Goal: Task Accomplishment & Management: Use online tool/utility

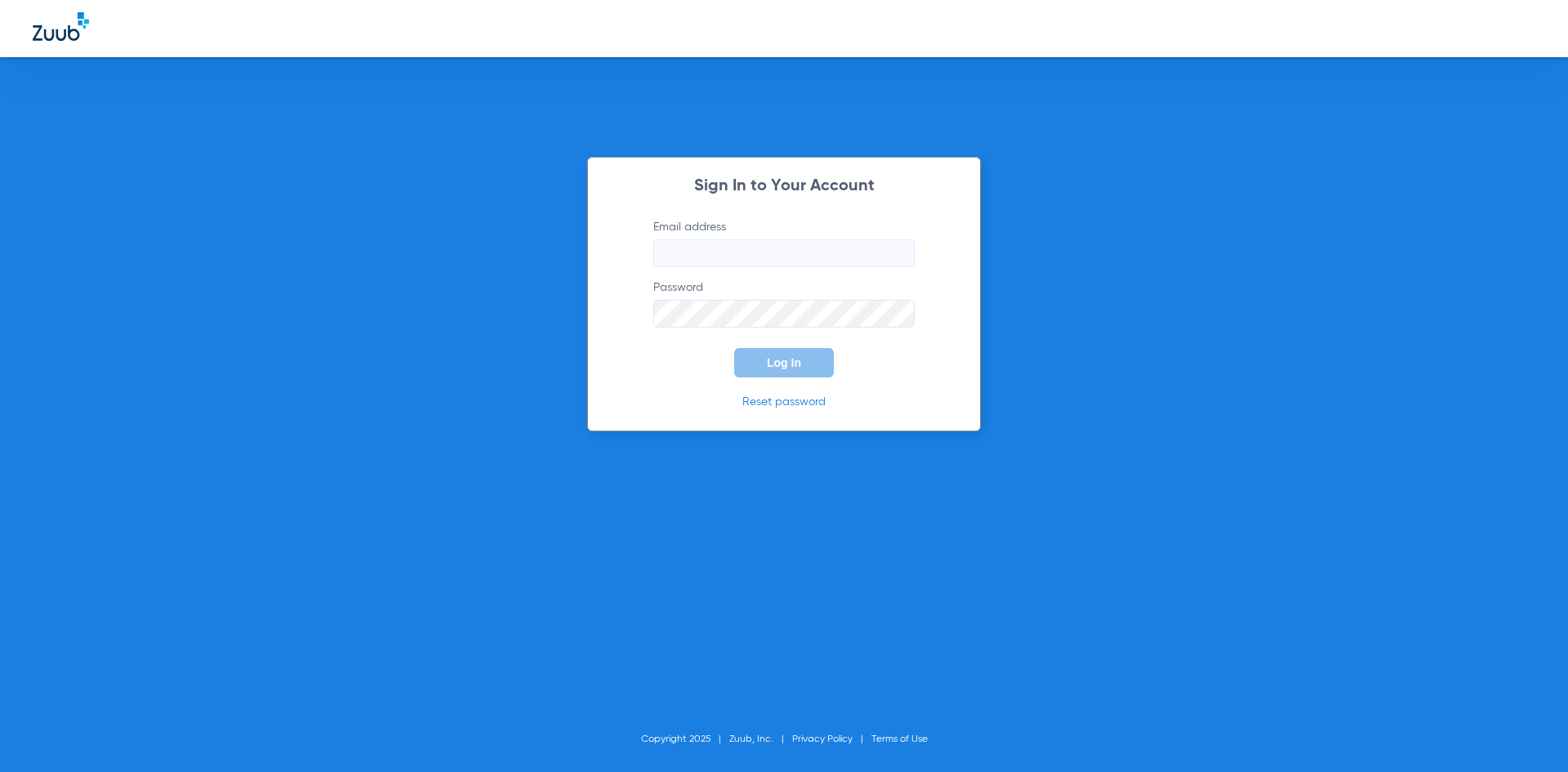
type input "[EMAIL_ADDRESS][DOMAIN_NAME]"
click at [781, 361] on span "Log In" at bounding box center [784, 363] width 34 height 13
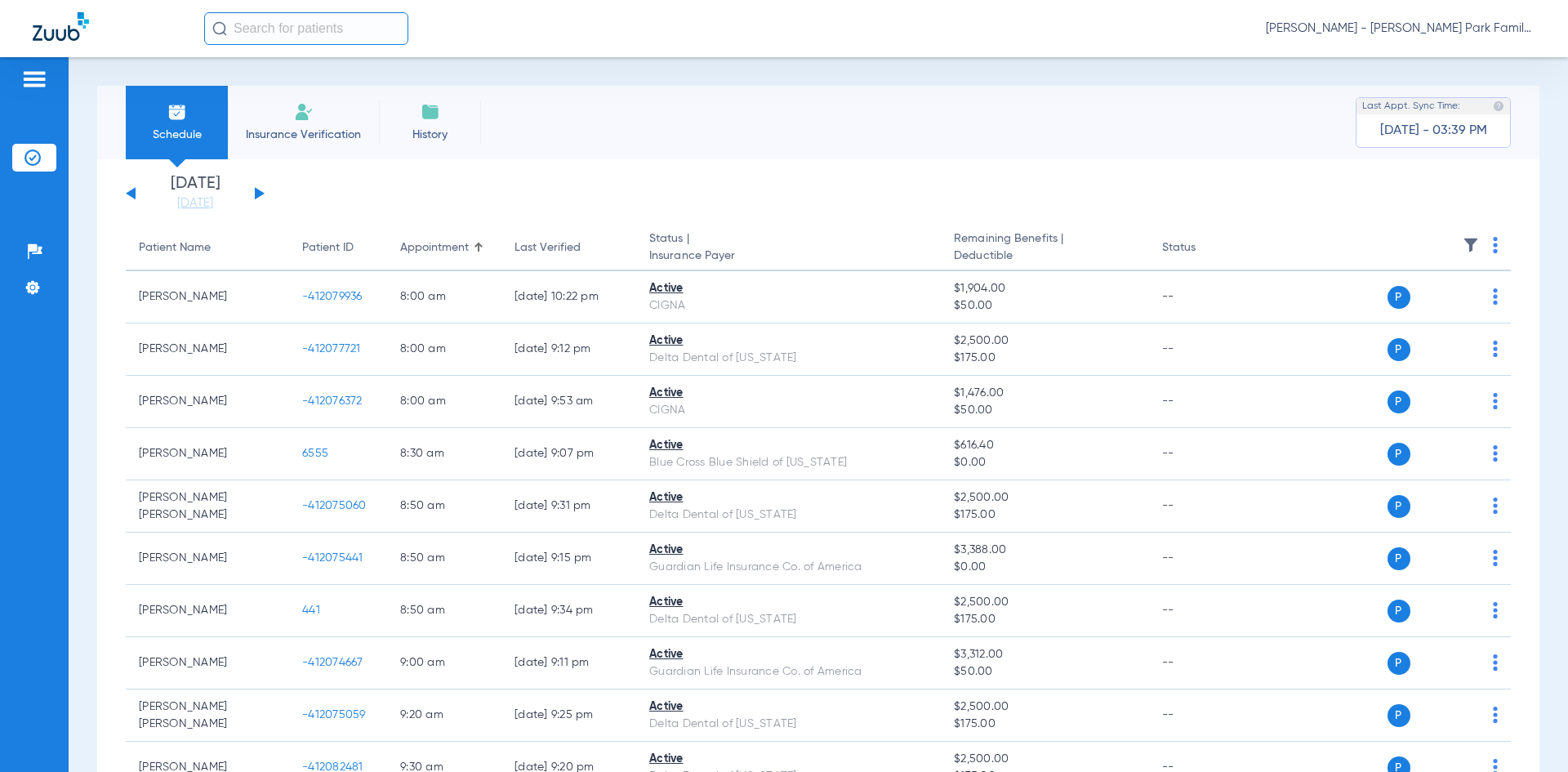
click at [254, 193] on div "[DATE] [DATE] [DATE] [DATE] [DATE] [DATE] [DATE] [DATE] [DATE] [DATE] [DATE] [D…" at bounding box center [194, 194] width 139 height 36
click at [257, 193] on button at bounding box center [260, 193] width 10 height 12
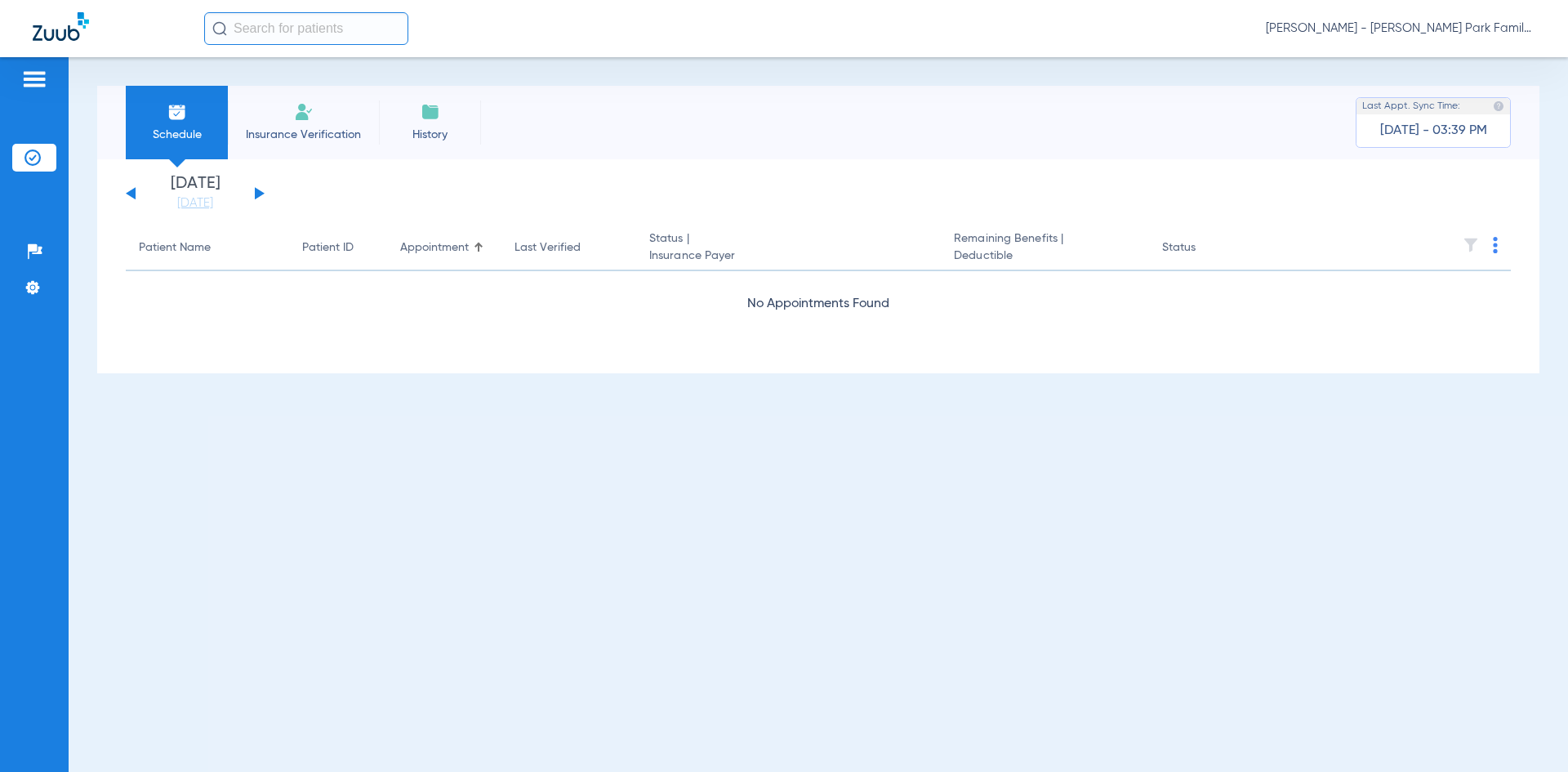
click at [257, 193] on button at bounding box center [260, 193] width 10 height 12
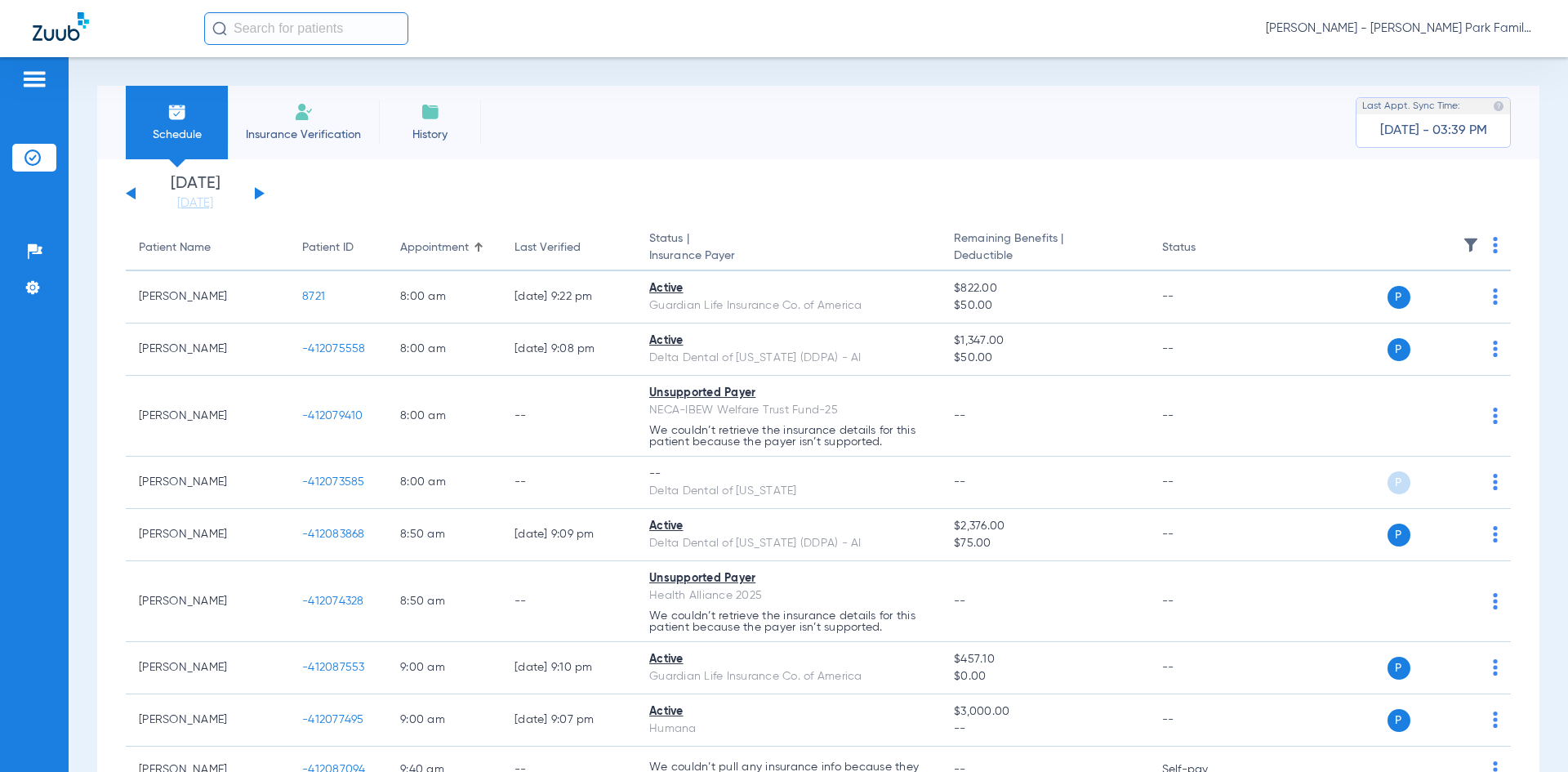
click at [1462, 242] on img at bounding box center [1470, 245] width 16 height 16
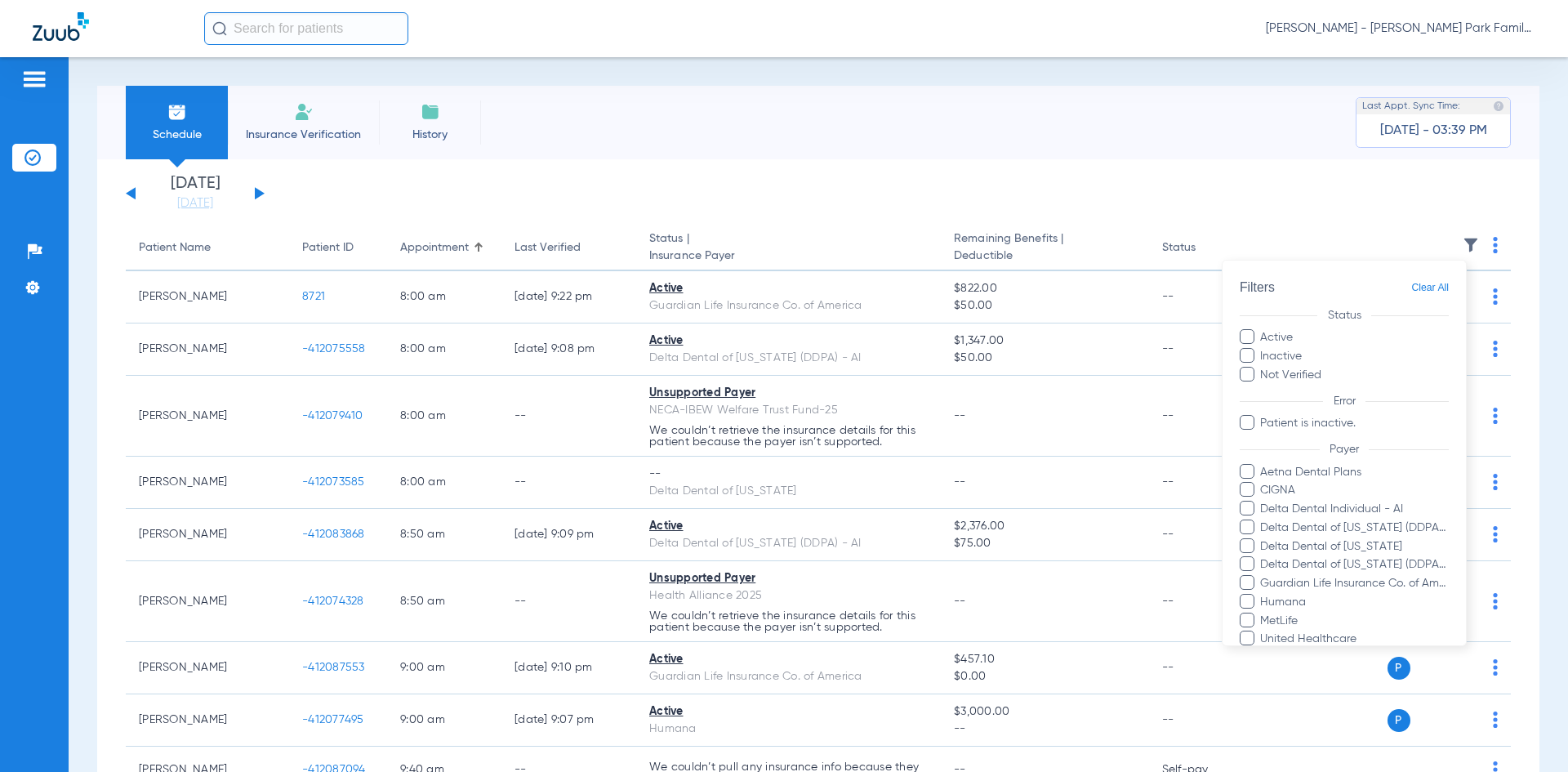
scroll to position [210, 0]
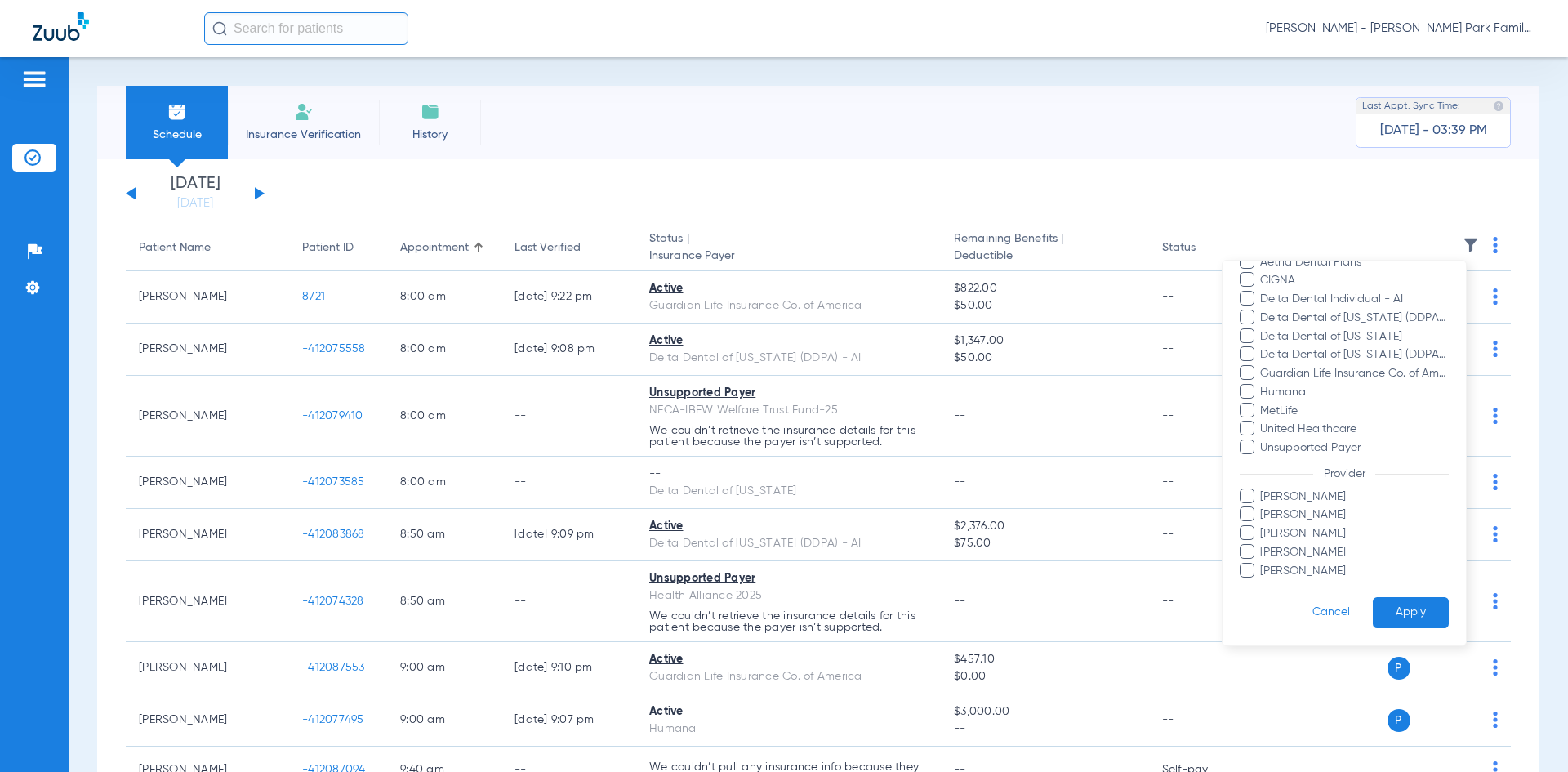
click at [1248, 500] on span at bounding box center [1247, 496] width 15 height 15
click at [1262, 508] on input "[PERSON_NAME]" at bounding box center [1262, 508] width 0 height 0
click at [1373, 604] on button "Apply" at bounding box center [1411, 613] width 76 height 32
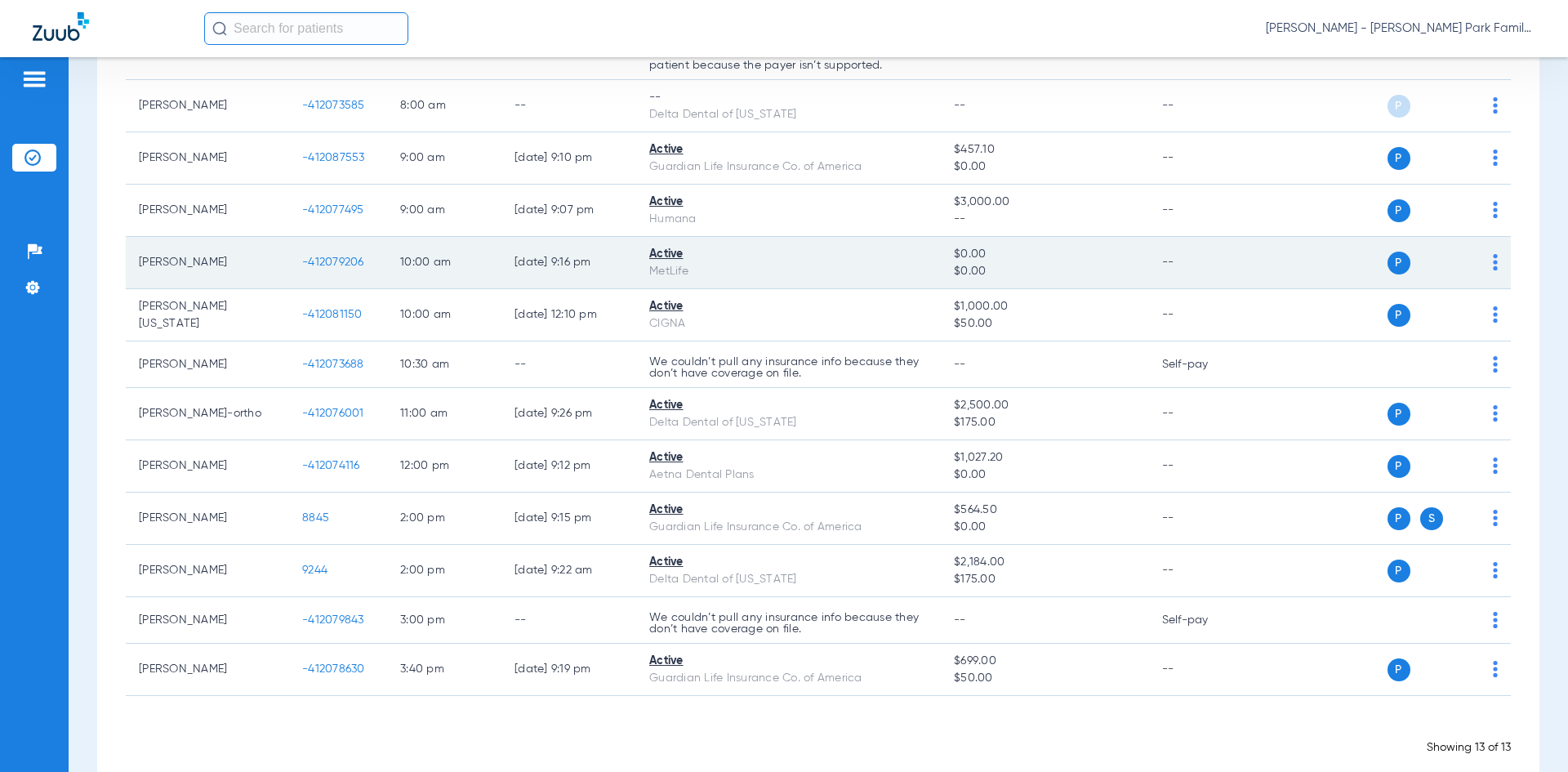
scroll to position [300, 0]
